Goal: Task Accomplishment & Management: Manage account settings

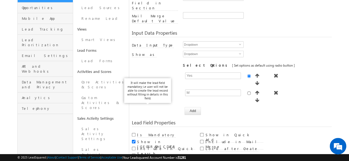
click at [142, 133] on label "Is Mandatory" at bounding box center [156, 135] width 38 height 5
click at [135, 133] on input "Is Mandatory" at bounding box center [134, 135] width 4 height 4
checkbox input "true"
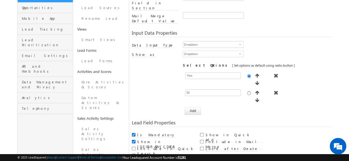
scroll to position [92, 0]
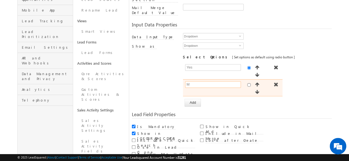
click at [199, 81] on input "M" at bounding box center [213, 84] width 56 height 7
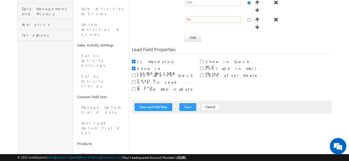
scroll to position [158, 0]
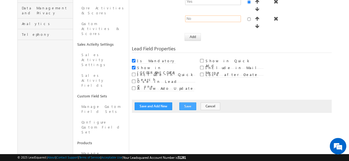
type input "No"
click at [184, 103] on button "Save" at bounding box center [187, 107] width 17 height 8
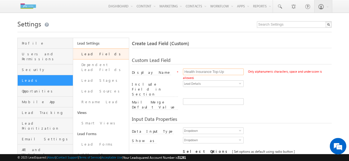
click at [233, 71] on input "Health Insurance Top-Up" at bounding box center [213, 72] width 61 height 7
click at [219, 73] on input "Health Insurance Top-Up" at bounding box center [213, 72] width 61 height 7
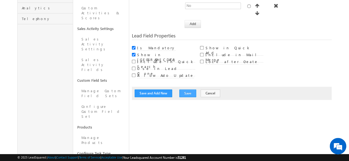
type input "Health Insurance TopUp"
click at [182, 90] on button "Save" at bounding box center [187, 94] width 17 height 8
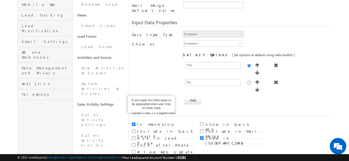
scroll to position [134, 0]
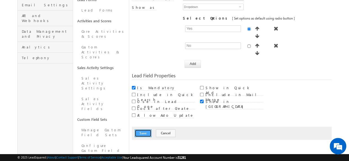
click at [137, 130] on button "Save" at bounding box center [143, 134] width 17 height 8
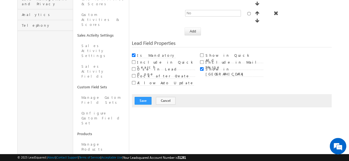
scroll to position [174, 0]
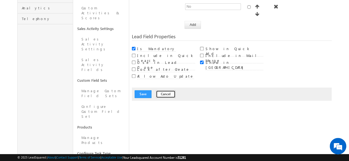
click at [168, 90] on button "Cancel" at bounding box center [166, 94] width 20 height 8
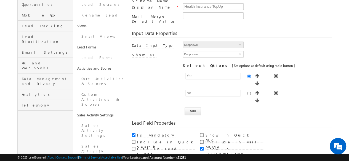
scroll to position [86, 0]
click at [218, 5] on input "Health Insurance TopUp" at bounding box center [213, 7] width 61 height 7
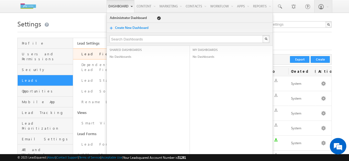
click at [122, 10] on link "Dashboard" at bounding box center [120, 6] width 28 height 13
click at [46, 43] on span "Profile" at bounding box center [47, 43] width 50 height 5
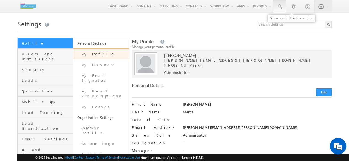
click at [282, 3] on link at bounding box center [279, 6] width 13 height 13
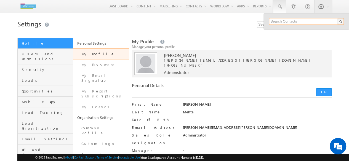
click at [279, 22] on input "text" at bounding box center [306, 21] width 75 height 7
type input "7506711013"
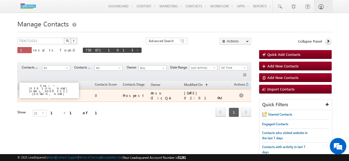
click at [44, 94] on link "Amrita" at bounding box center [39, 96] width 10 height 4
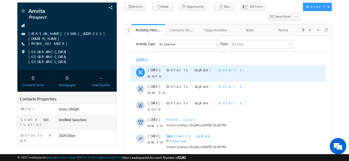
scroll to position [35, 0]
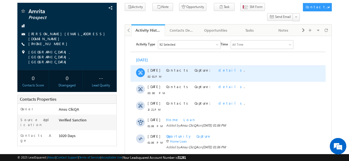
click at [219, 70] on span "details" at bounding box center [231, 70] width 25 height 5
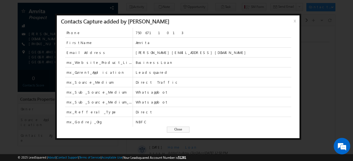
click at [173, 130] on span "Close" at bounding box center [178, 130] width 23 height 6
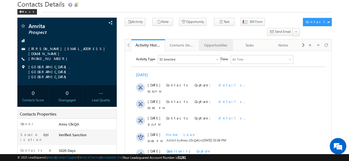
scroll to position [0, 0]
click at [216, 42] on div "Opportunities" at bounding box center [215, 45] width 25 height 7
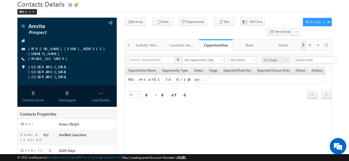
click at [302, 40] on span at bounding box center [303, 45] width 3 height 10
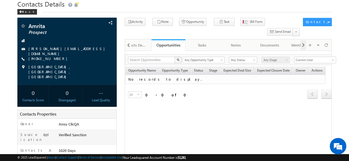
click at [302, 40] on span at bounding box center [303, 45] width 3 height 10
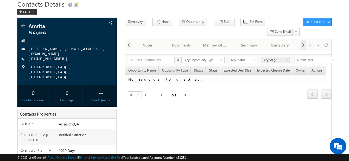
click at [302, 40] on span at bounding box center [303, 45] width 3 height 10
click at [215, 42] on div "Summary" at bounding box center [215, 45] width 25 height 7
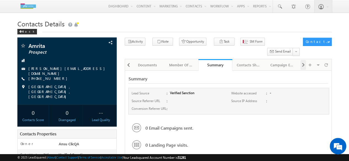
click at [305, 60] on div at bounding box center [303, 65] width 6 height 10
click at [305, 59] on div "Visible Tabs Activity History Default Contacts Details Default Opportunities De…" at bounding box center [315, 64] width 30 height 11
drag, startPoint x: 301, startPoint y: 57, endPoint x: 280, endPoint y: 54, distance: 21.7
click at [280, 59] on div "Activity History Activity History Contacts Details Contacts Details Opportuniti…" at bounding box center [228, 65] width 207 height 12
click at [280, 62] on div "Campaign Emails" at bounding box center [282, 65] width 25 height 7
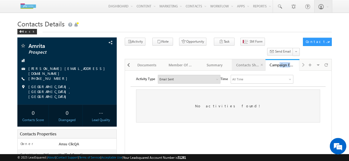
click at [250, 62] on div "Contacts Share History" at bounding box center [248, 65] width 25 height 7
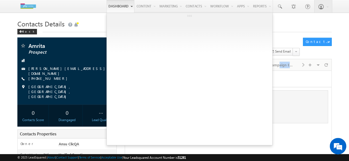
click at [119, 1] on link "Dashboard" at bounding box center [120, 6] width 28 height 13
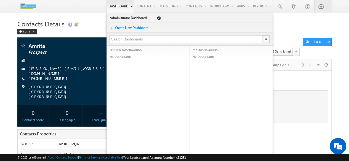
click at [262, 55] on div "No Dashboards" at bounding box center [231, 58] width 83 height 8
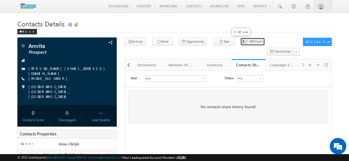
click at [249, 41] on span "SM Form" at bounding box center [255, 41] width 13 height 5
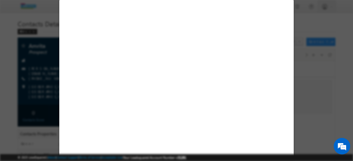
select select "Prospect"
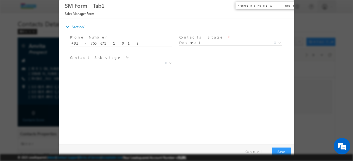
click at [285, 5] on button "×" at bounding box center [285, 6] width 9 height 10
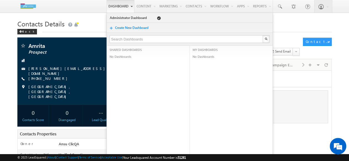
click at [116, 6] on link "Dashboard" at bounding box center [120, 6] width 28 height 13
click at [24, 34] on div "Back" at bounding box center [27, 32] width 20 height 6
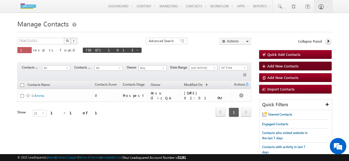
click at [274, 66] on span "Add New Contacts" at bounding box center [282, 66] width 31 height 5
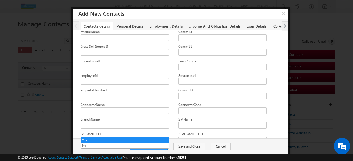
click at [163, 152] on span "Yes" at bounding box center [124, 154] width 86 height 5
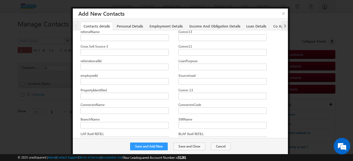
click at [163, 152] on span "Yes" at bounding box center [124, 154] width 86 height 5
click at [281, 12] on button "×" at bounding box center [283, 14] width 9 height 10
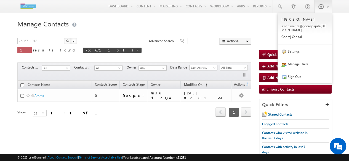
click at [319, 8] on span at bounding box center [321, 7] width 6 height 6
click at [295, 53] on link "Settings" at bounding box center [305, 51] width 54 height 13
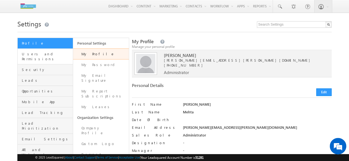
click at [42, 58] on link "Users and Permissions" at bounding box center [45, 57] width 55 height 16
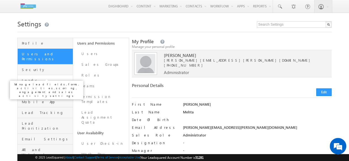
click at [36, 78] on span "Leads" at bounding box center [47, 80] width 50 height 5
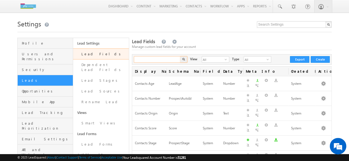
click at [153, 62] on input "text" at bounding box center [157, 59] width 47 height 7
type input "health"
click at [180, 56] on button "button" at bounding box center [183, 59] width 7 height 7
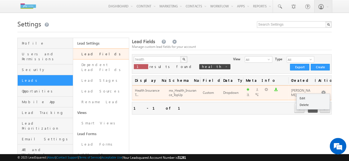
click at [322, 90] on button "button" at bounding box center [324, 93] width 6 height 6
click at [311, 96] on td "[PERSON_NAME]" at bounding box center [301, 93] width 27 height 15
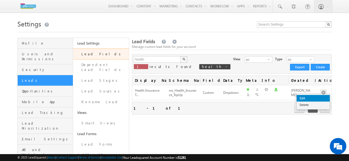
click at [313, 98] on link "Edit" at bounding box center [313, 98] width 33 height 7
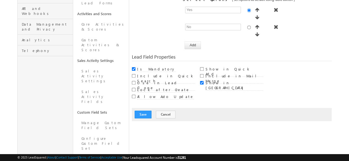
scroll to position [174, 0]
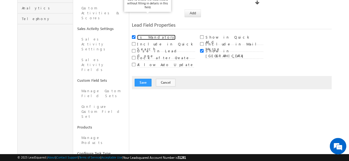
click at [140, 35] on label "Is Mandatory" at bounding box center [156, 37] width 38 height 5
click at [135, 35] on input "Is Mandatory" at bounding box center [134, 37] width 4 height 4
checkbox input "false"
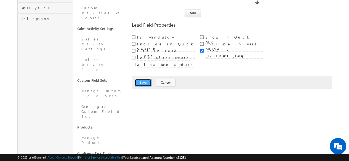
click at [143, 79] on button "Save" at bounding box center [143, 83] width 17 height 8
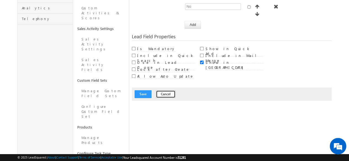
click at [166, 90] on button "Cancel" at bounding box center [166, 94] width 20 height 8
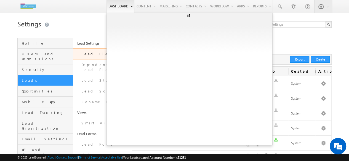
click at [113, 1] on link "Dashboard" at bounding box center [120, 6] width 28 height 13
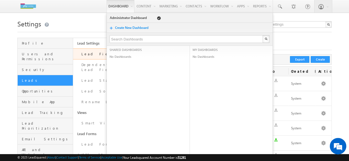
click at [34, 9] on img at bounding box center [28, 6] width 22 height 10
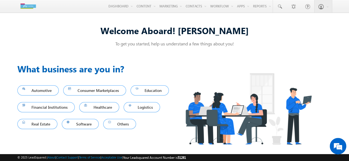
click at [21, 8] on img at bounding box center [28, 6] width 22 height 10
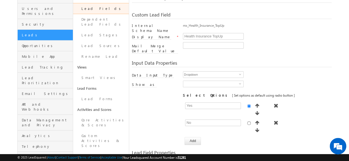
scroll to position [41, 0]
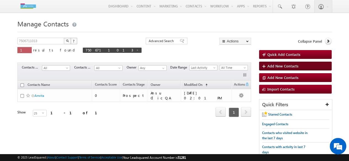
click at [292, 65] on span "Add New Contacts" at bounding box center [282, 66] width 31 height 5
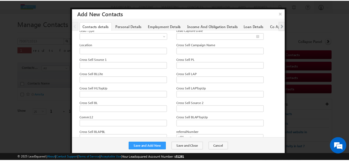
scroll to position [1010, 0]
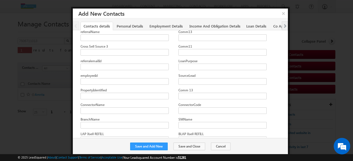
click at [121, 152] on span "Yes" at bounding box center [124, 154] width 86 height 5
click at [221, 144] on button "Cancel" at bounding box center [221, 147] width 20 height 8
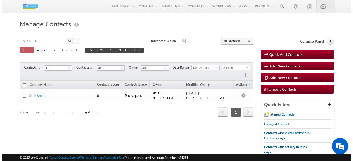
scroll to position [0, 0]
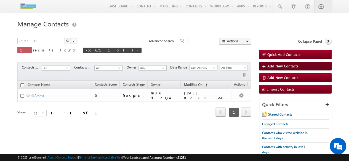
click at [286, 65] on span "Add New Contacts" at bounding box center [282, 66] width 31 height 5
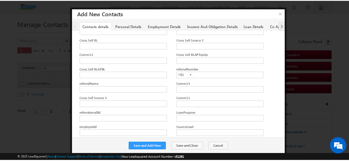
scroll to position [1010, 0]
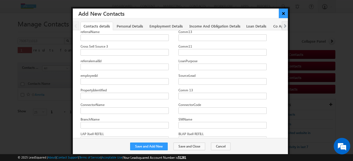
click at [285, 13] on button "×" at bounding box center [283, 14] width 9 height 10
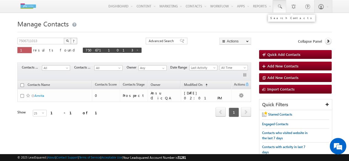
click at [282, 7] on span at bounding box center [280, 7] width 6 height 6
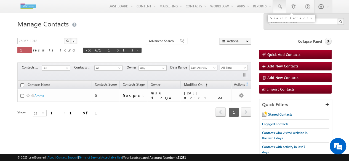
click at [282, 5] on span at bounding box center [280, 7] width 6 height 6
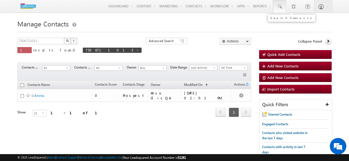
click at [278, 11] on link at bounding box center [279, 6] width 13 height 13
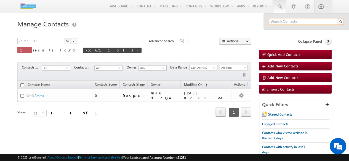
click at [280, 21] on input "text" at bounding box center [306, 21] width 75 height 7
paste input "7021875754"
type input "7021875754"
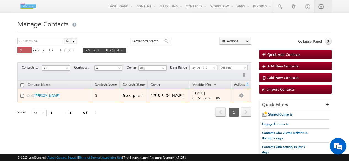
click at [136, 93] on div "Prospect" at bounding box center [134, 95] width 22 height 5
click at [38, 94] on link "Aarya Tiwari" at bounding box center [46, 96] width 25 height 4
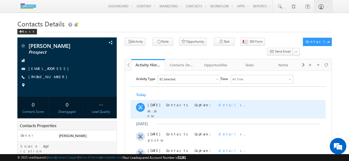
click at [219, 107] on span "details" at bounding box center [231, 105] width 25 height 5
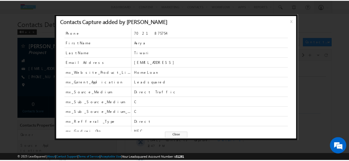
scroll to position [3, 0]
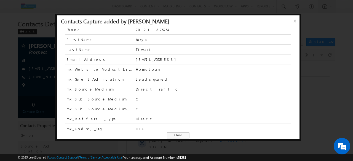
click at [176, 134] on span "Close" at bounding box center [178, 136] width 23 height 6
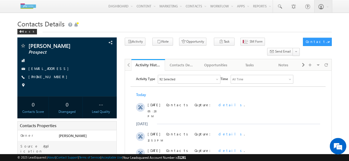
scroll to position [0, 0]
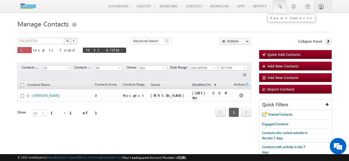
click at [279, 10] on link at bounding box center [279, 6] width 13 height 13
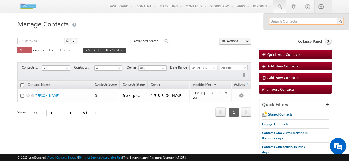
click at [278, 18] on input "text" at bounding box center [306, 21] width 75 height 7
type input "7506711013"
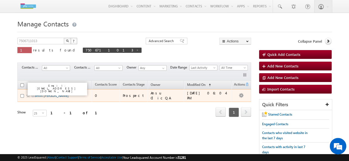
click at [45, 94] on link "Smfiit [PERSON_NAME]" at bounding box center [51, 96] width 34 height 4
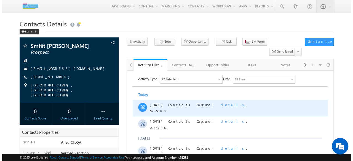
click at [221, 105] on span "details" at bounding box center [233, 105] width 25 height 5
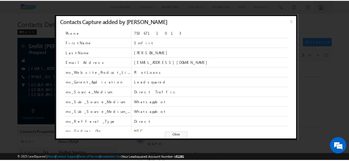
scroll to position [3, 0]
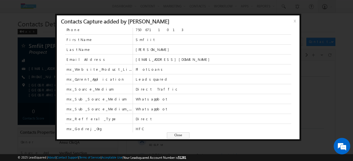
click at [167, 137] on span "Close" at bounding box center [178, 136] width 23 height 6
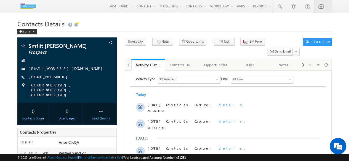
scroll to position [0, 0]
